Goal: Use online tool/utility: Utilize a website feature to perform a specific function

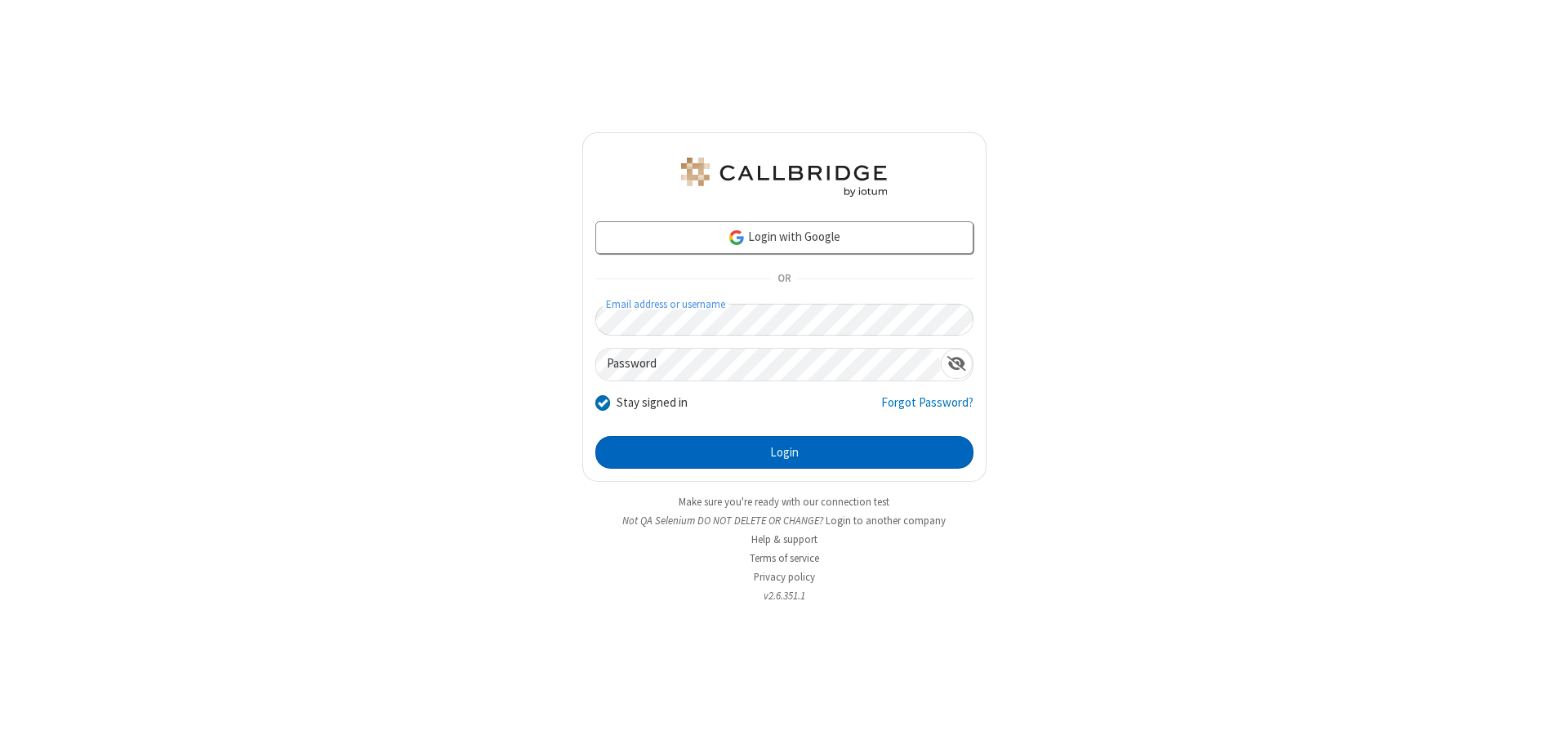
click at [784, 452] on button "Login" at bounding box center [784, 452] width 379 height 33
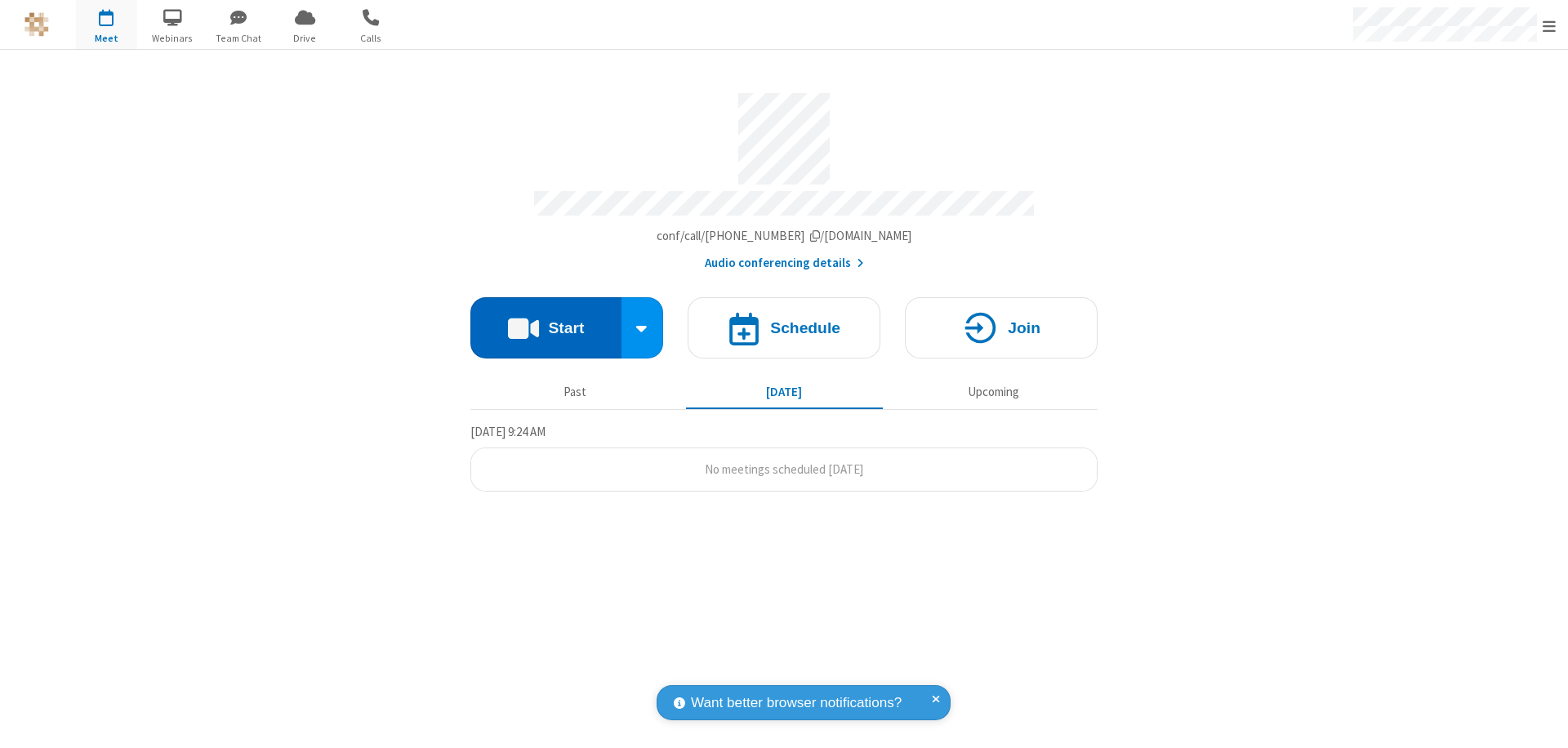
click at [545, 320] on button "Start" at bounding box center [545, 328] width 151 height 61
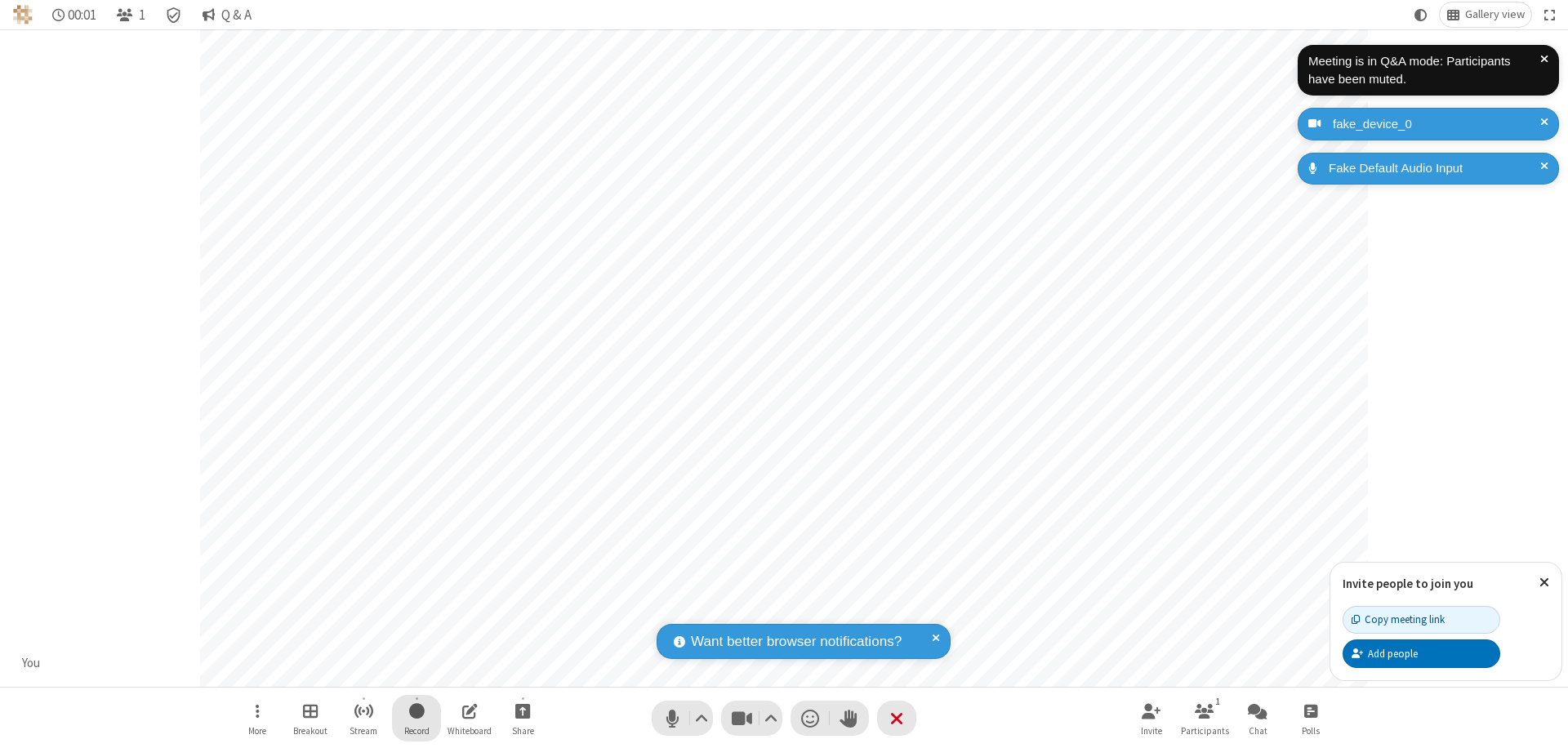
click at [416, 718] on span "Start recording" at bounding box center [416, 710] width 16 height 20
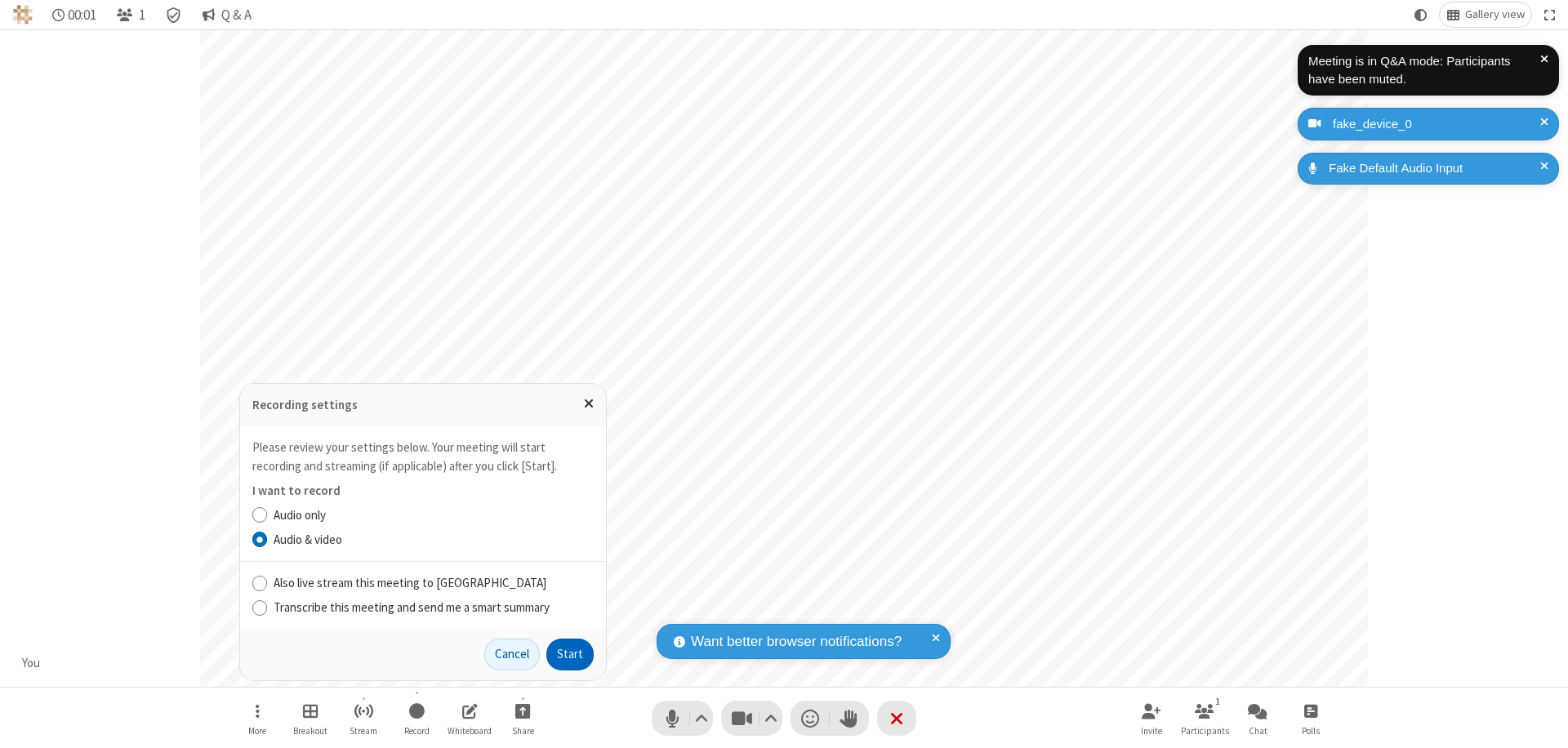
click at [570, 654] on button "Start" at bounding box center [570, 655] width 47 height 33
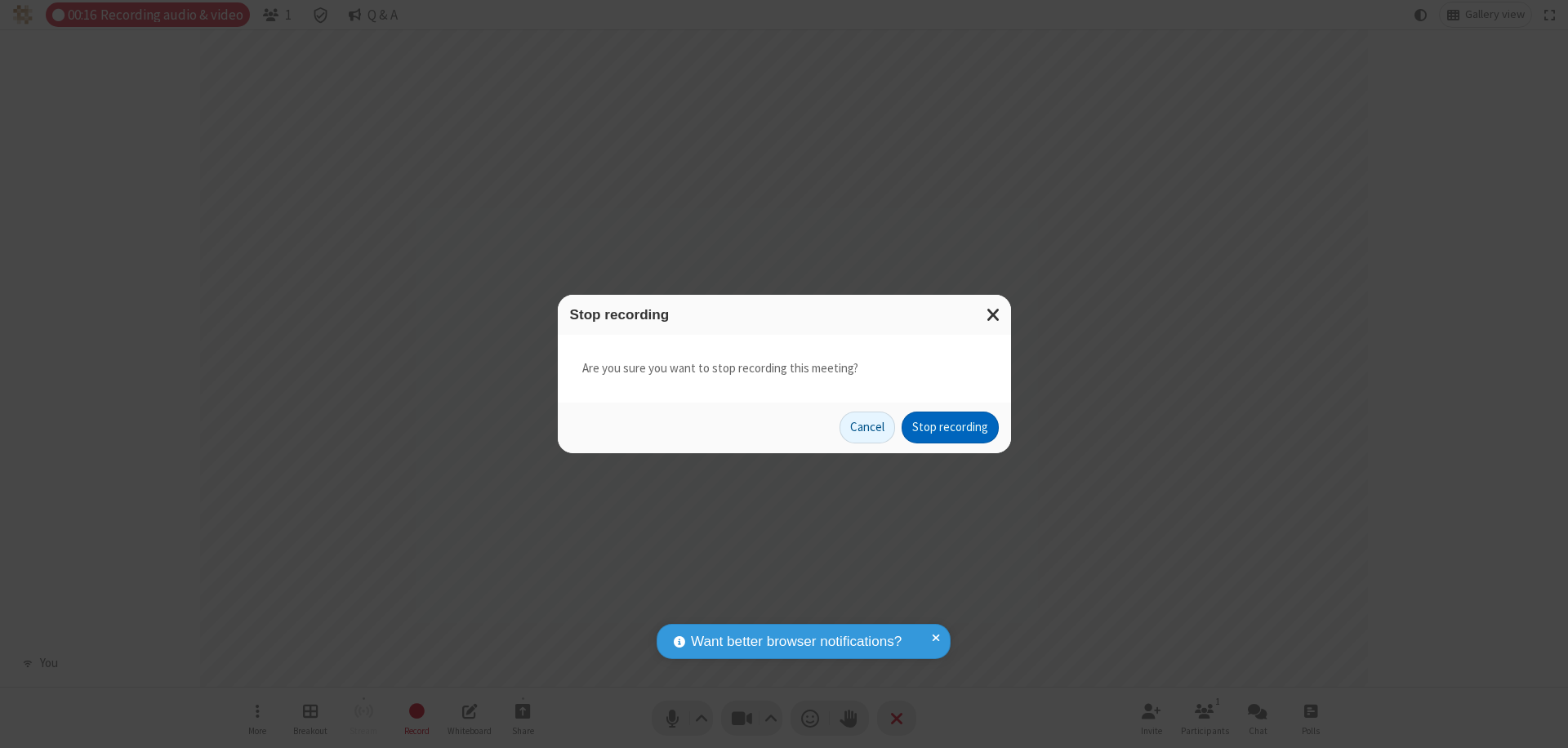
click at [950, 427] on button "Stop recording" at bounding box center [950, 428] width 97 height 33
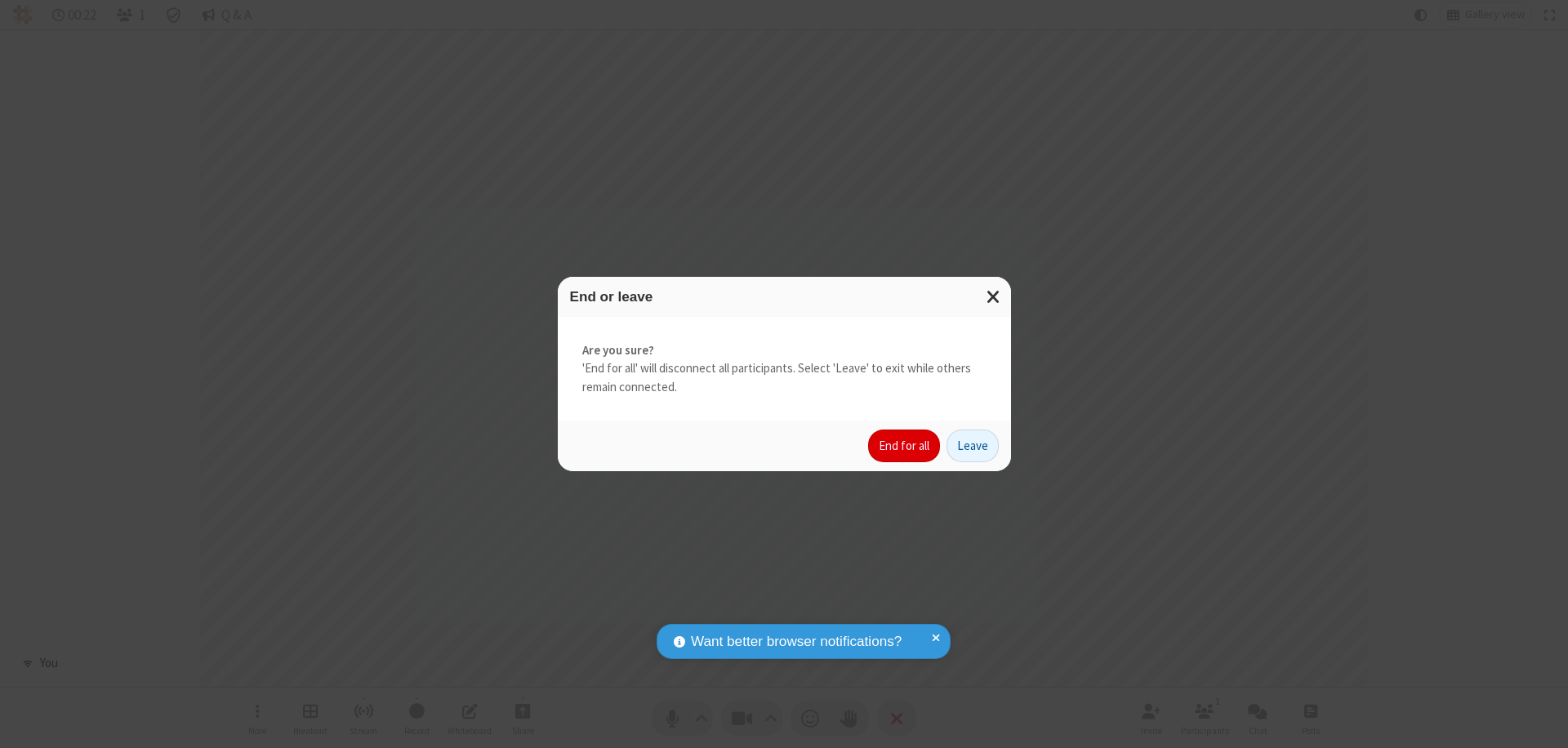
click at [905, 446] on button "End for all" at bounding box center [904, 446] width 72 height 33
